Goal: Information Seeking & Learning: Stay updated

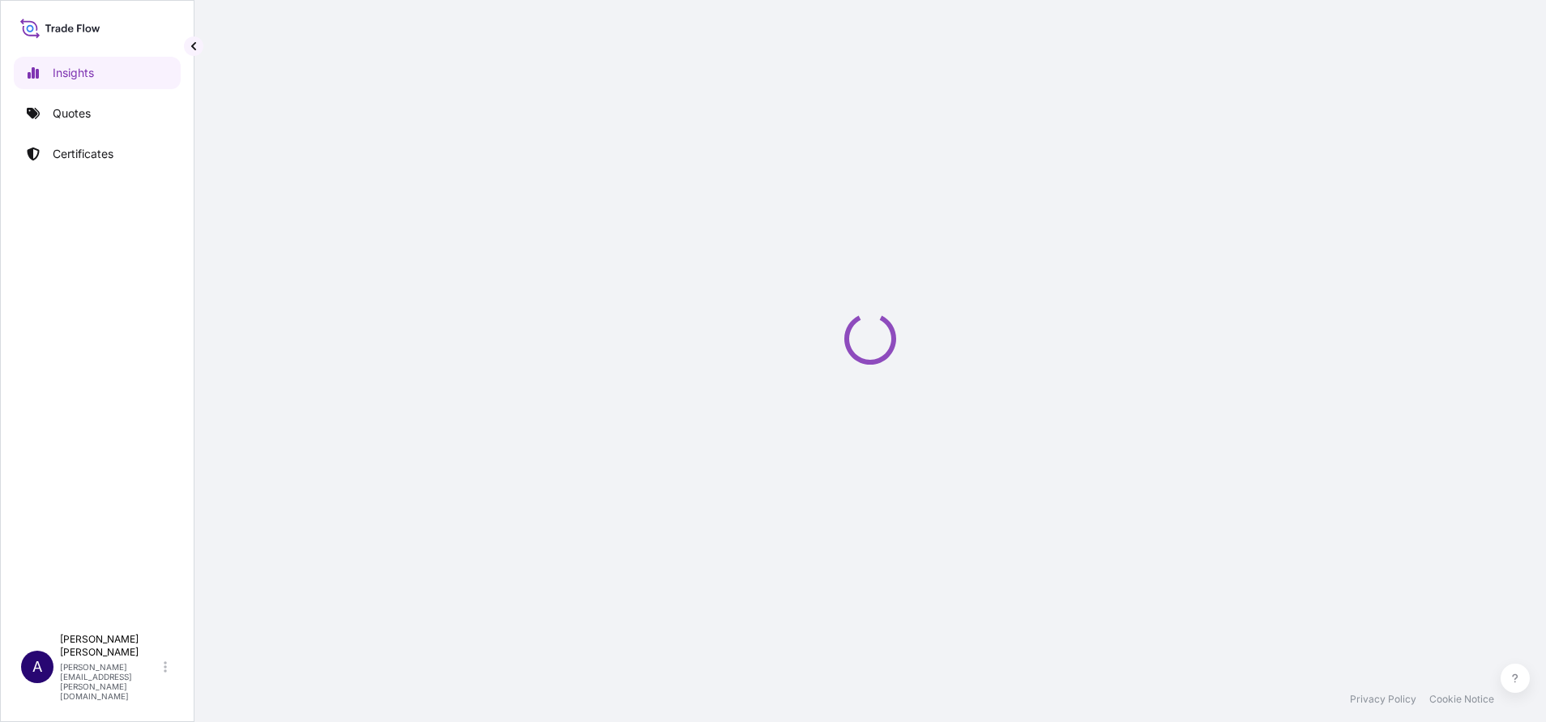
select select "2025"
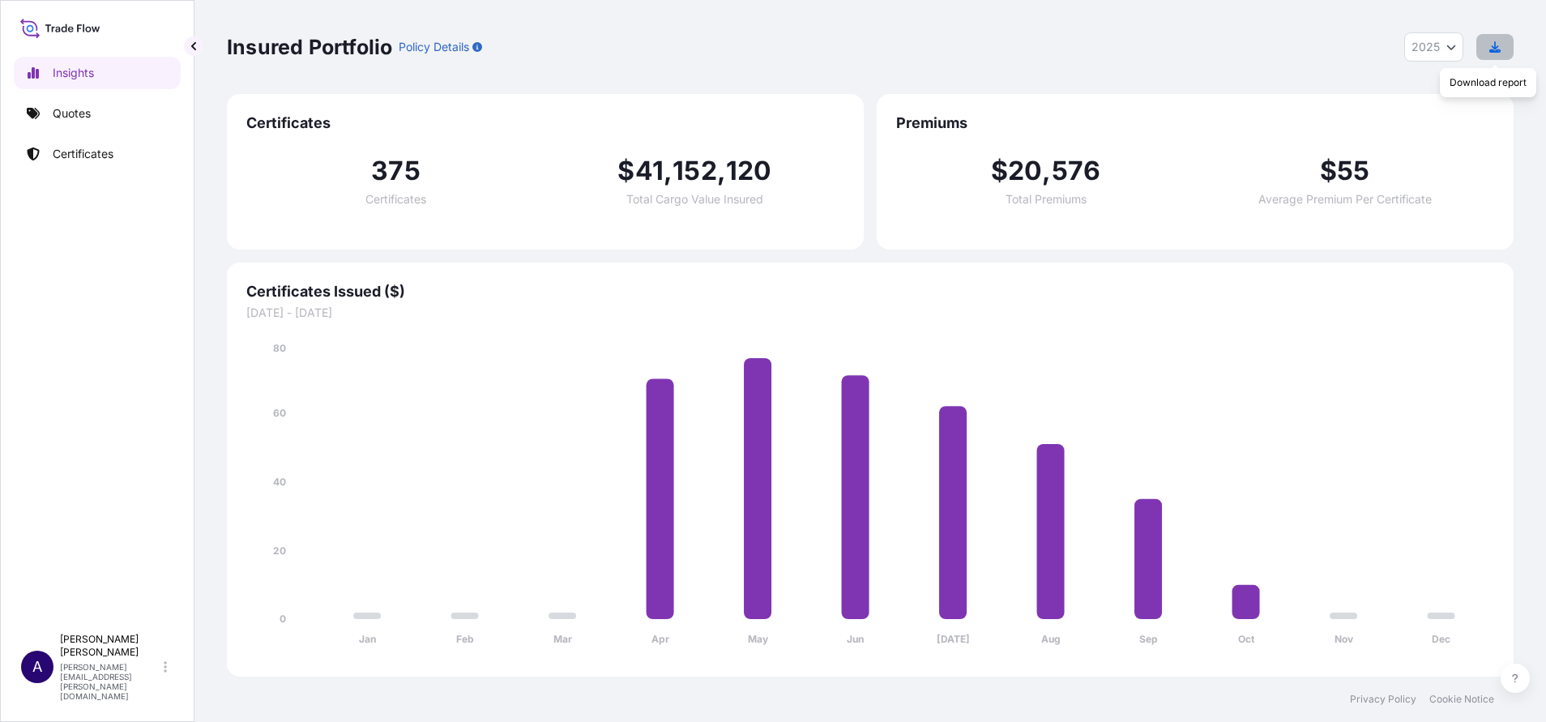
click at [1498, 43] on icon "button" at bounding box center [1494, 46] width 11 height 11
